Goal: Task Accomplishment & Management: Use online tool/utility

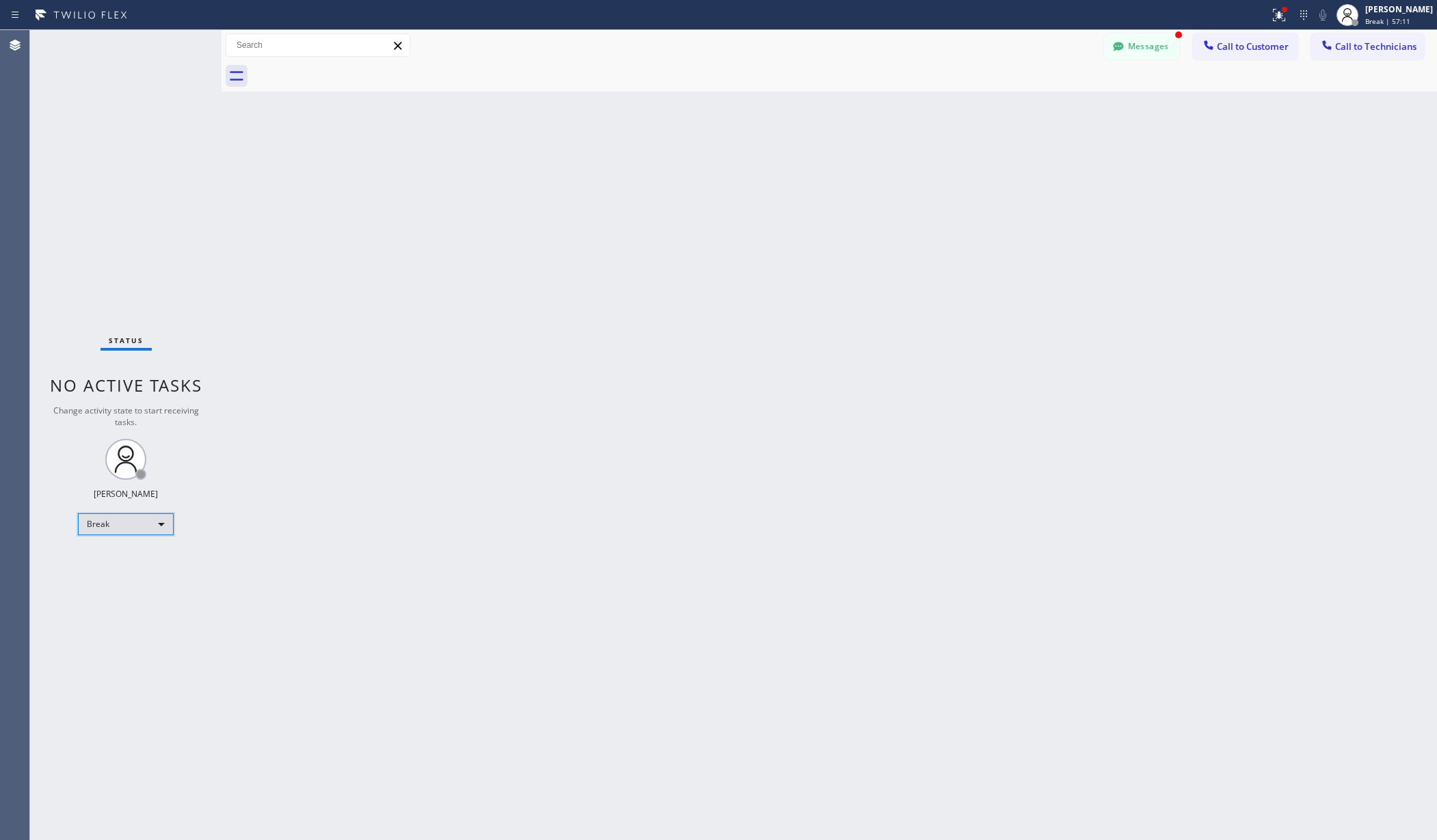
click at [123, 519] on div "Break" at bounding box center [126, 524] width 96 height 22
click at [133, 571] on li "Unavailable" at bounding box center [125, 577] width 92 height 16
click at [483, 520] on div at bounding box center [718, 420] width 1437 height 840
click at [126, 519] on div "Unavailable" at bounding box center [126, 524] width 96 height 22
click at [132, 558] on li "Available" at bounding box center [125, 560] width 92 height 16
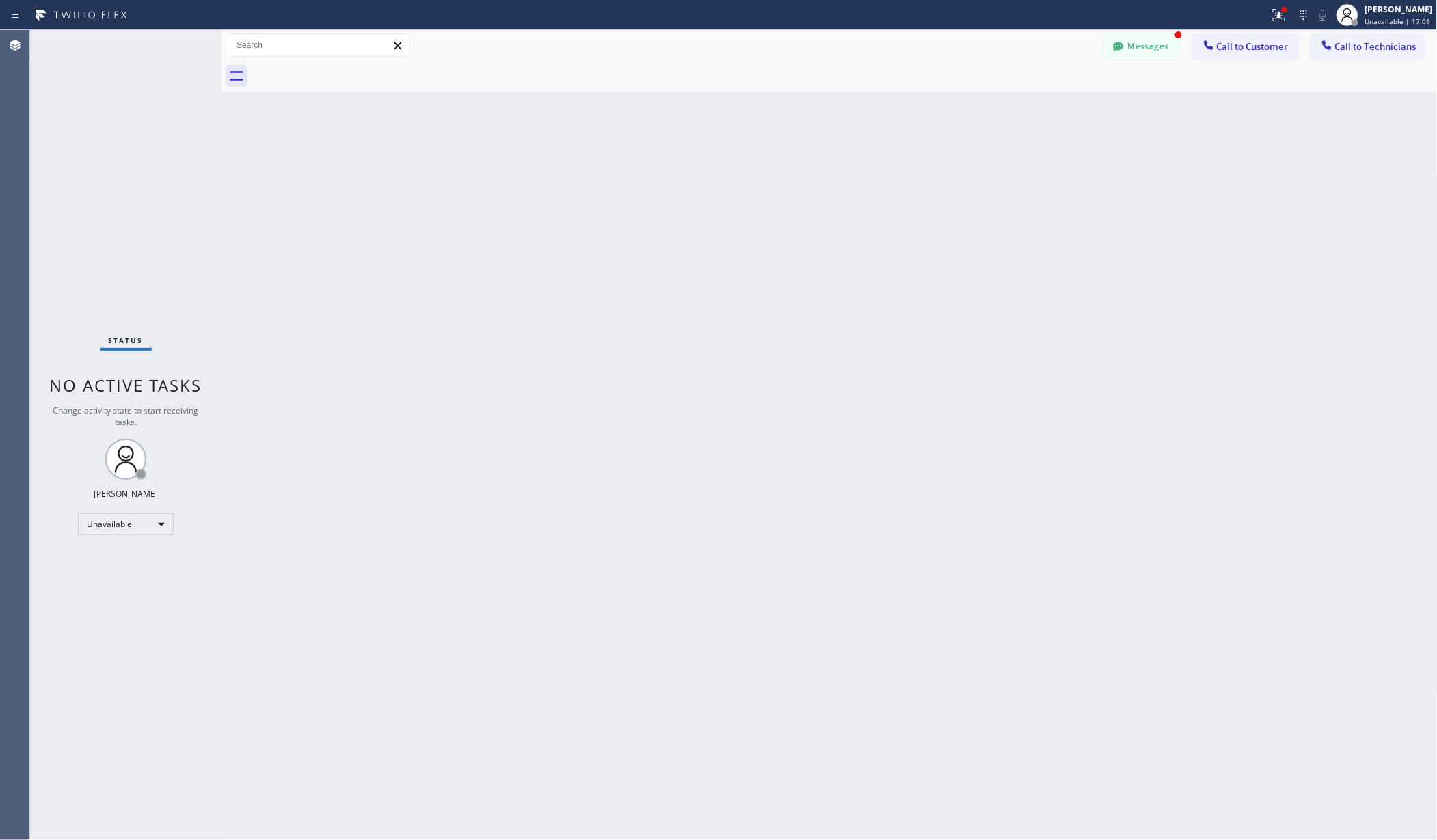
click at [386, 552] on div "Back to Dashboard Change Sender ID Customers Technicians AA [PERSON_NAME] [DATE…" at bounding box center [829, 434] width 1216 height 809
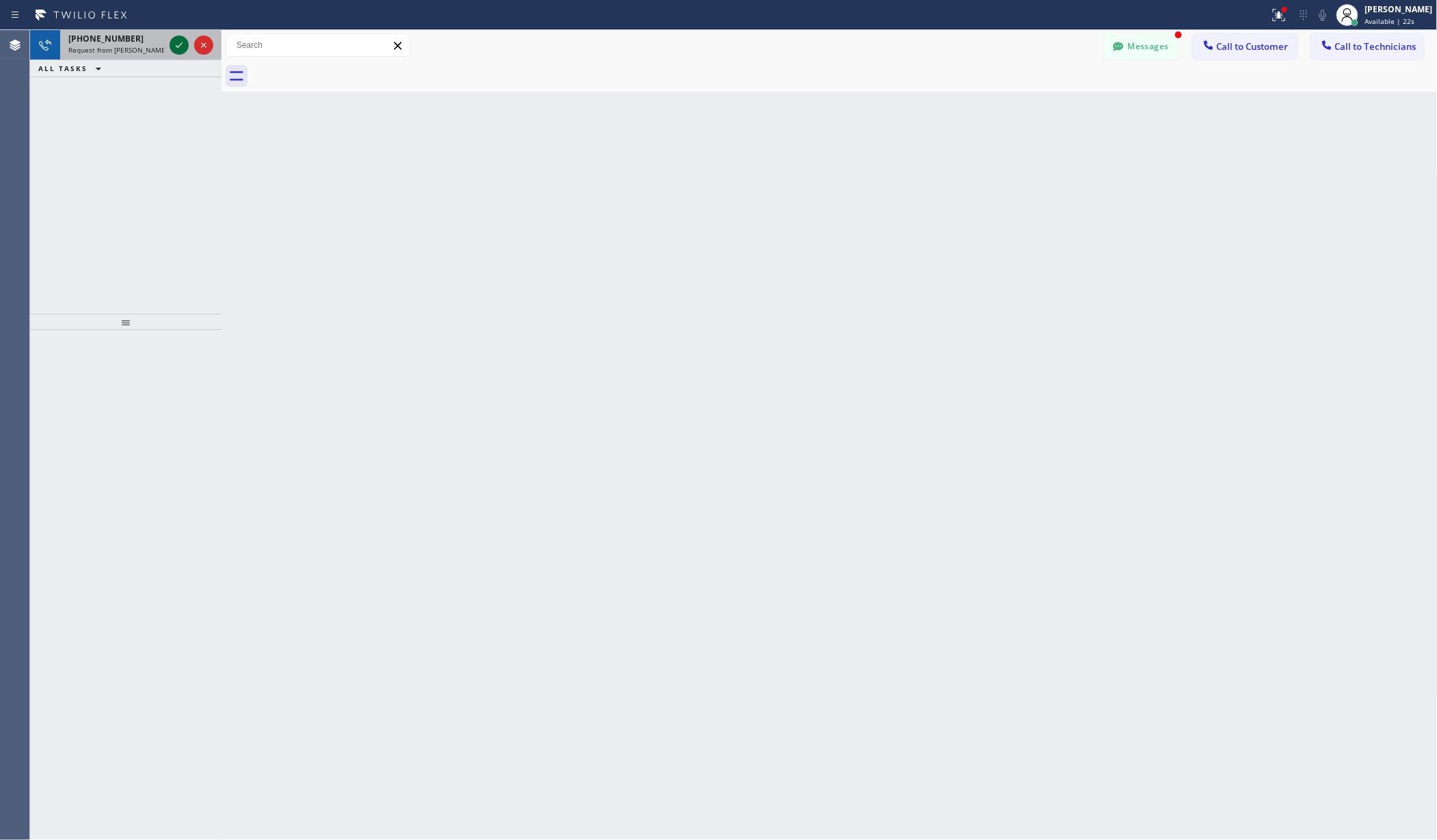
click at [178, 47] on icon at bounding box center [179, 45] width 16 height 16
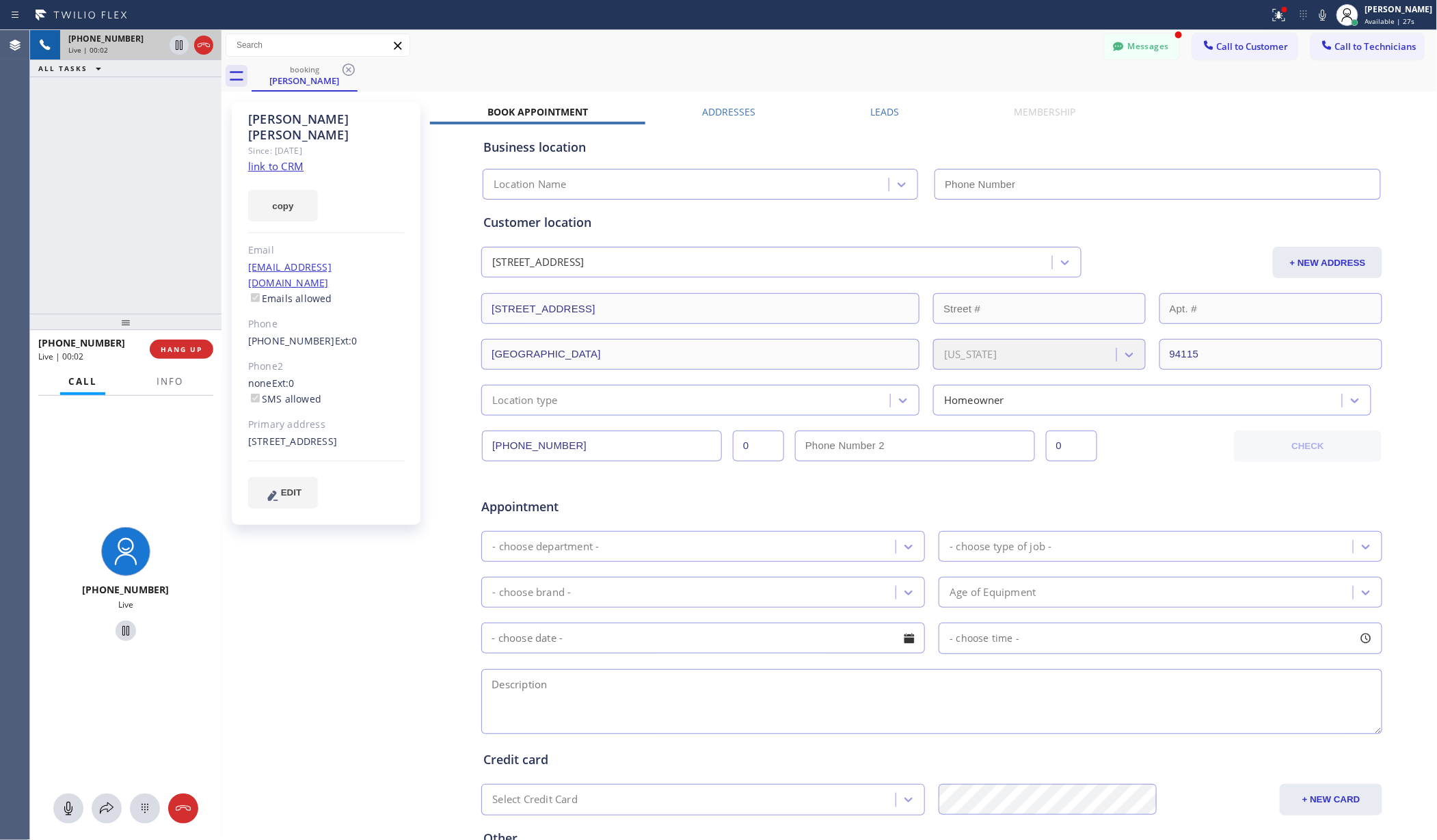
type input "[PHONE_NUMBER]"
click at [67, 804] on icon at bounding box center [68, 808] width 16 height 16
click at [67, 804] on icon at bounding box center [68, 808] width 8 height 14
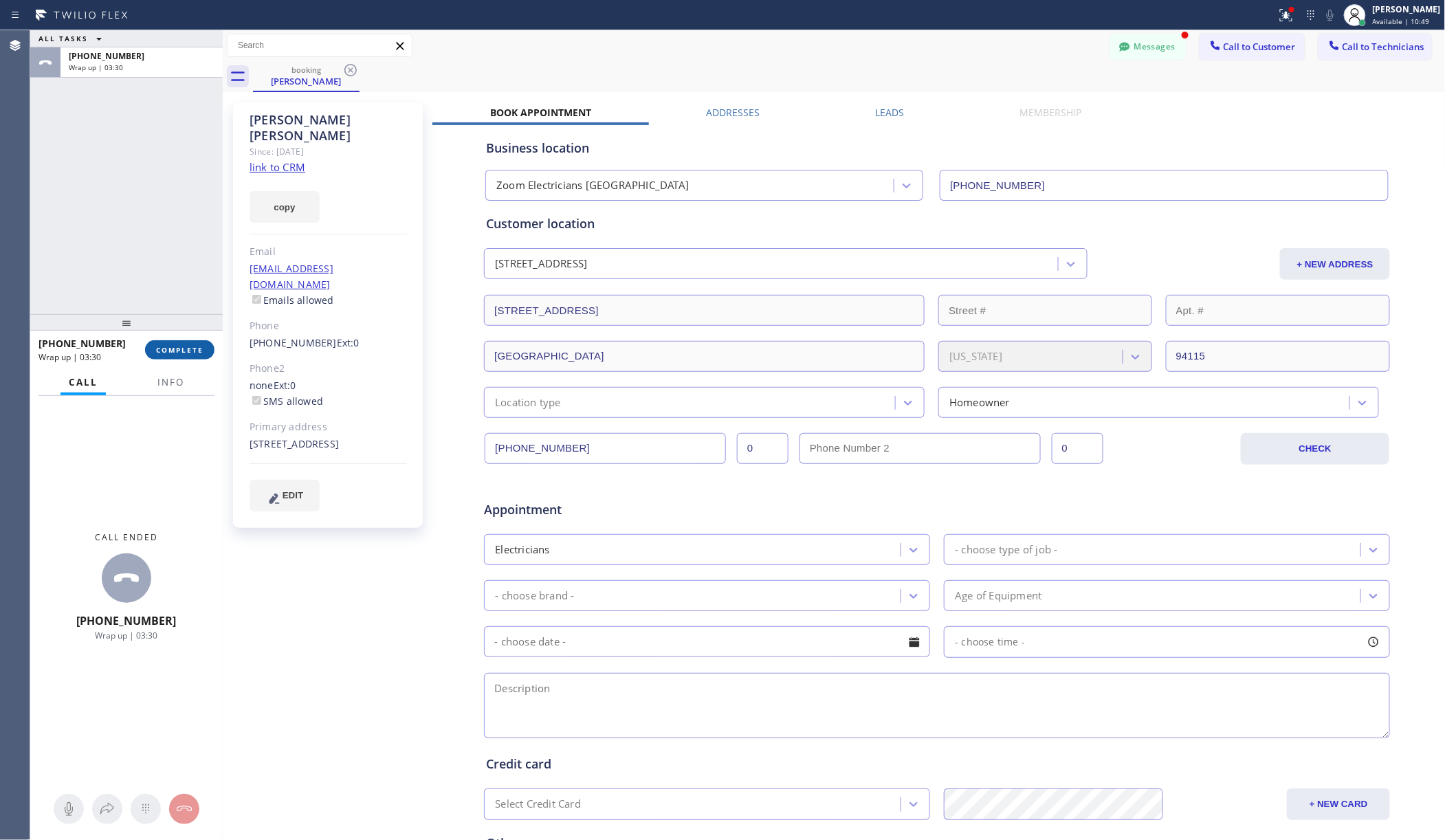
click at [199, 353] on span "COMPLETE" at bounding box center [180, 350] width 48 height 10
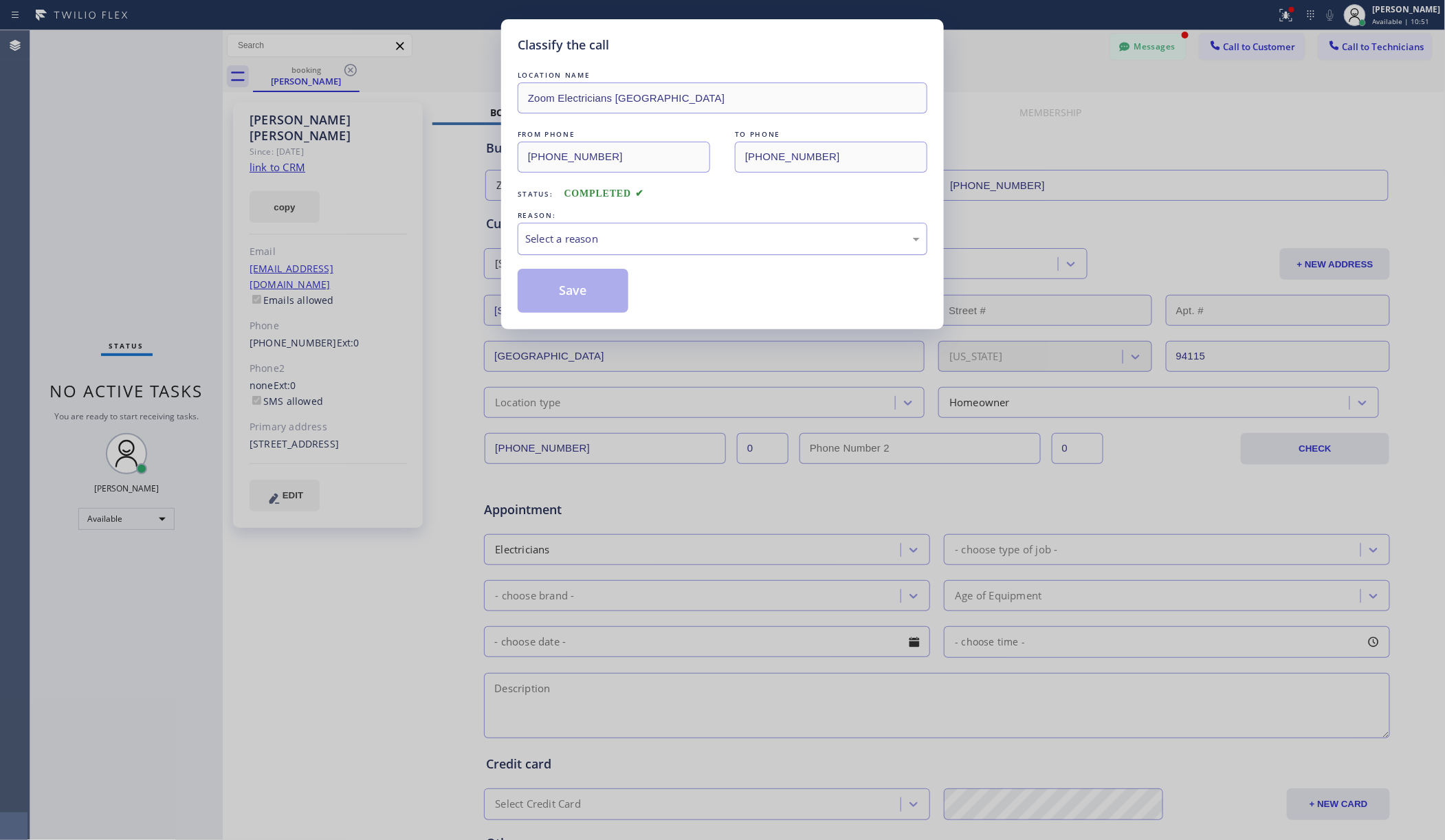
click at [657, 235] on div "Select a reason" at bounding box center [722, 239] width 394 height 16
click at [587, 294] on button "Save" at bounding box center [573, 291] width 111 height 44
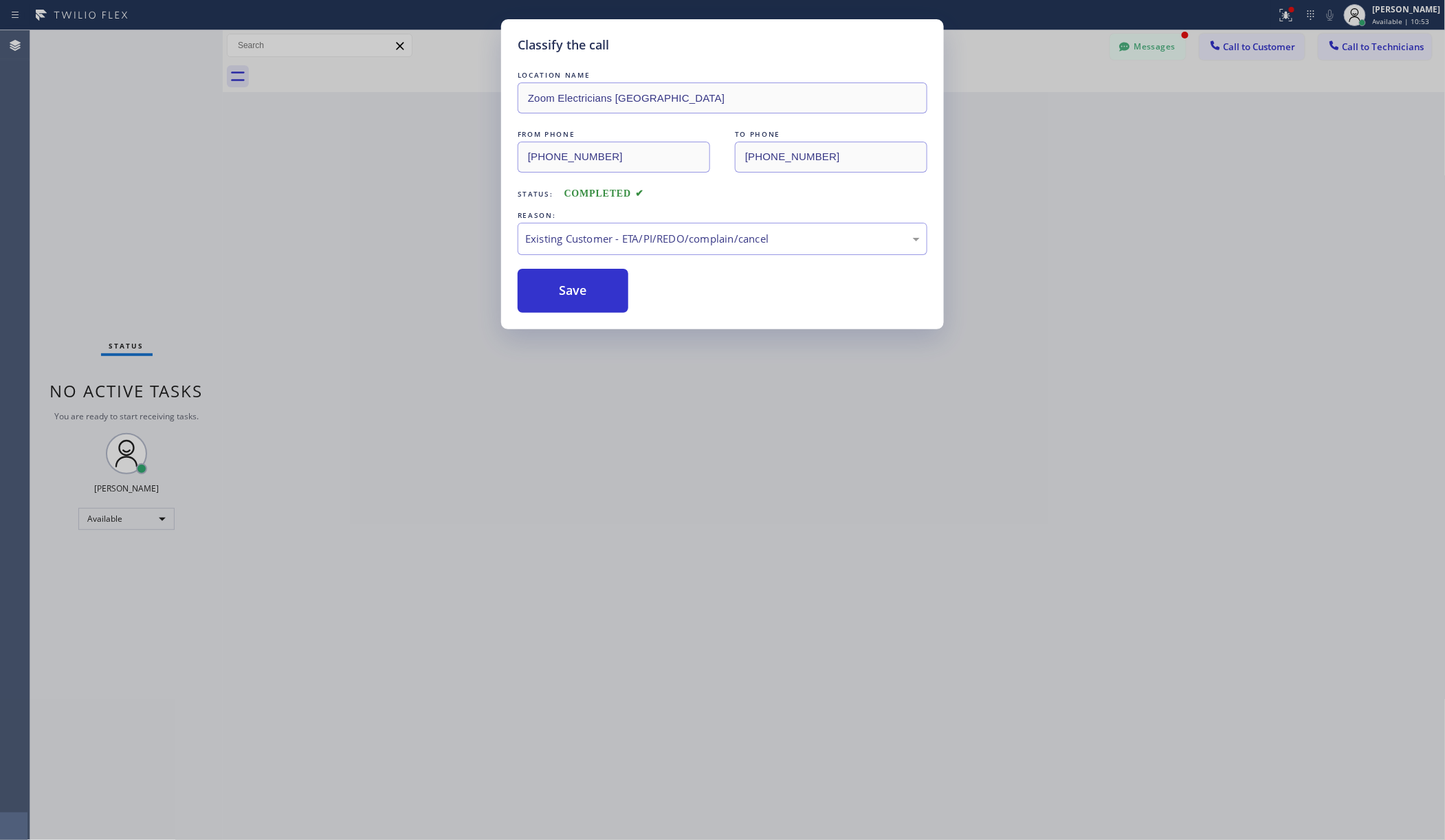
click at [147, 517] on div "Classify the call LOCATION NAME Zoom Electricians Presidio Heights FROM PHONE […" at bounding box center [722, 420] width 1445 height 840
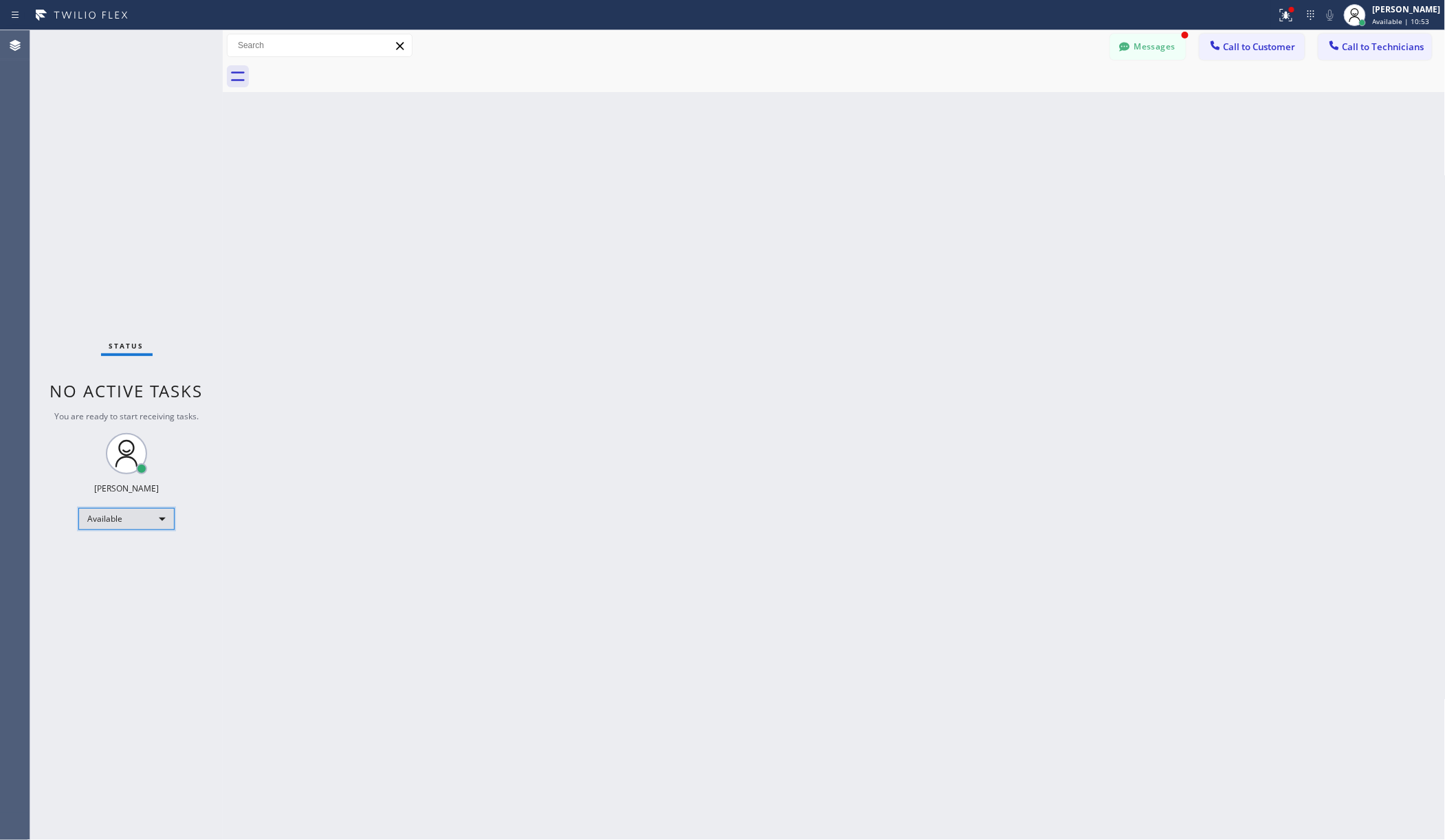
click at [147, 517] on div "Available" at bounding box center [126, 519] width 96 height 22
click at [137, 571] on li "Unavailable" at bounding box center [126, 573] width 93 height 16
click at [303, 374] on div "Back to Dashboard Change Sender ID Customers Technicians AA [PERSON_NAME] [DATE…" at bounding box center [833, 435] width 1223 height 810
